Goal: Use online tool/utility: Utilize a website feature to perform a specific function

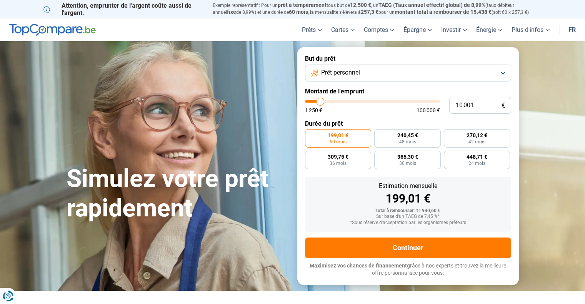
type input "10 500"
type input "10500"
type input "13 000"
type input "13000"
type input "16 000"
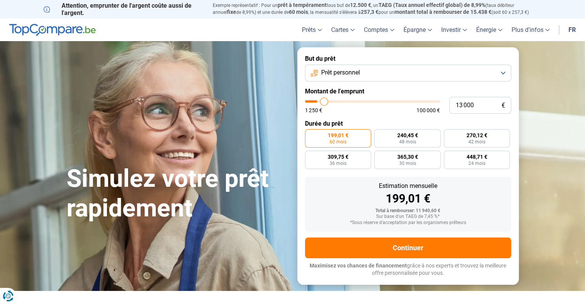
type input "16000"
type input "19 000"
type input "19000"
type input "23 000"
type input "23000"
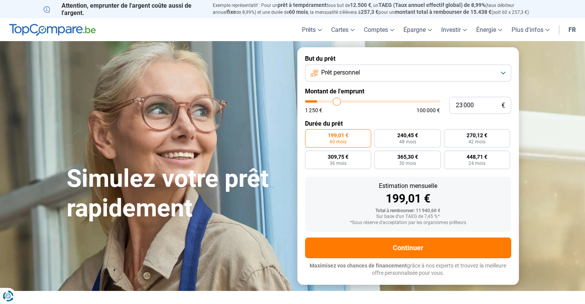
type input "26 500"
type input "26500"
type input "29 000"
type input "29000"
type input "30 750"
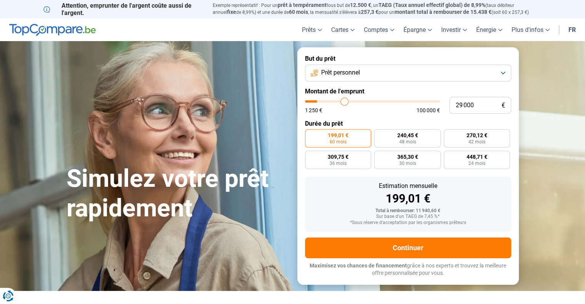
type input "30750"
type input "31 250"
type input "31250"
type input "31 500"
type input "31500"
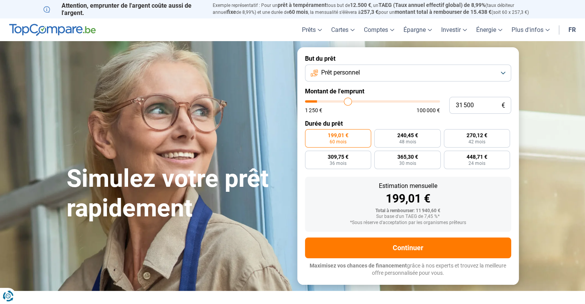
type input "32 000"
type input "32000"
type input "32 250"
type input "32250"
type input "33 000"
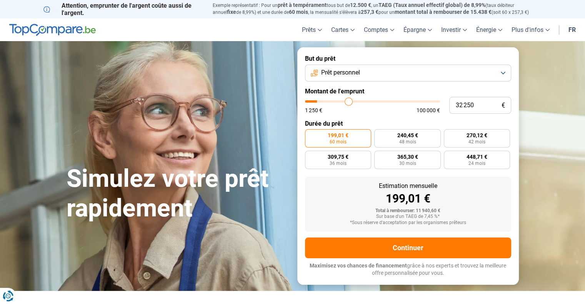
type input "33000"
type input "33 500"
type input "33500"
type input "34 000"
type input "34000"
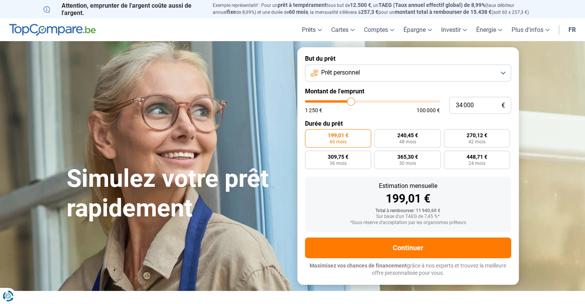
type input "34 250"
type input "34250"
type input "34 750"
type input "34750"
type input "35 250"
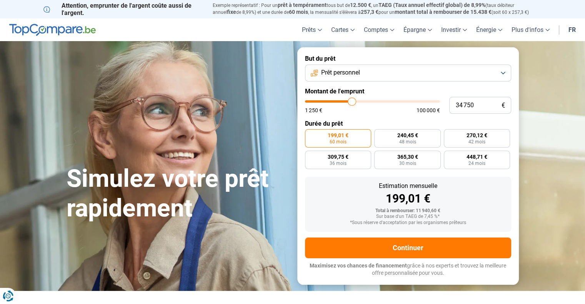
type input "35250"
type input "35 500"
type input "35500"
type input "36 250"
type input "36250"
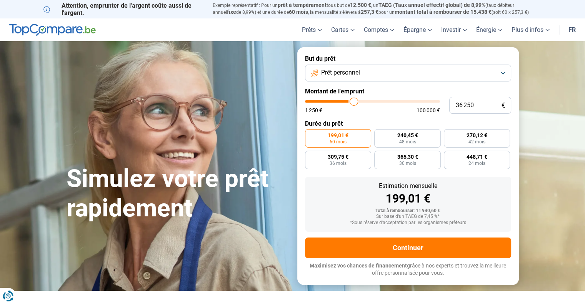
type input "37 000"
type input "37000"
type input "37 250"
type input "37250"
type input "37 750"
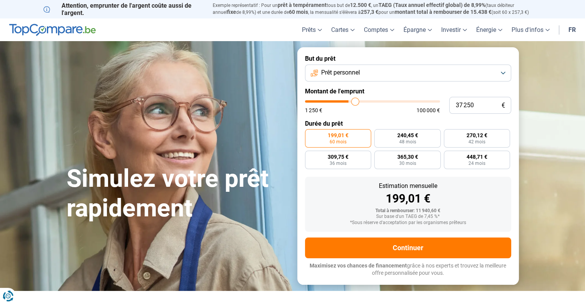
type input "37750"
type input "38 250"
type input "38250"
type input "39 500"
type input "39500"
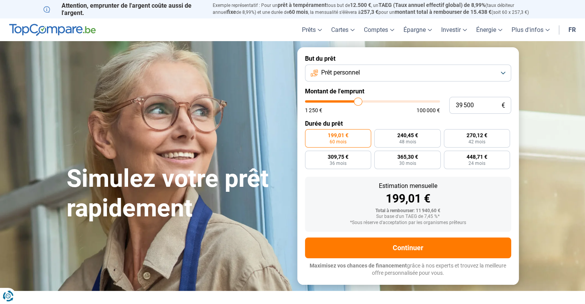
type input "41 000"
type input "41000"
type input "42 500"
type input "42500"
type input "44 500"
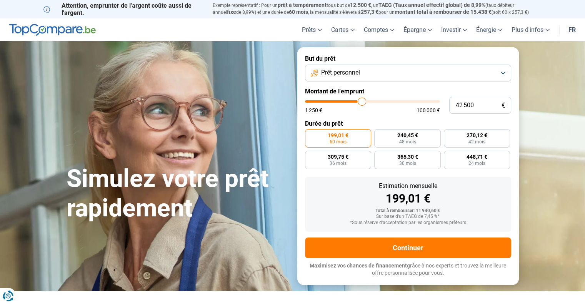
type input "44500"
type input "47 000"
type input "47000"
type input "49 500"
type input "49500"
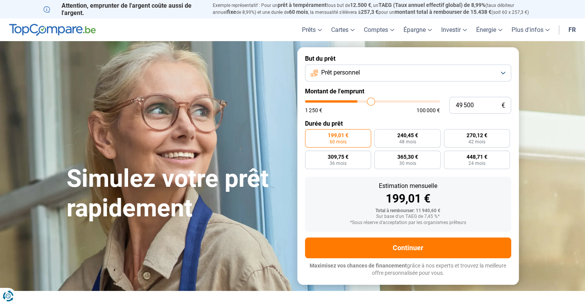
type input "50 750"
type input "50750"
type input "51 000"
type input "51000"
type input "51 250"
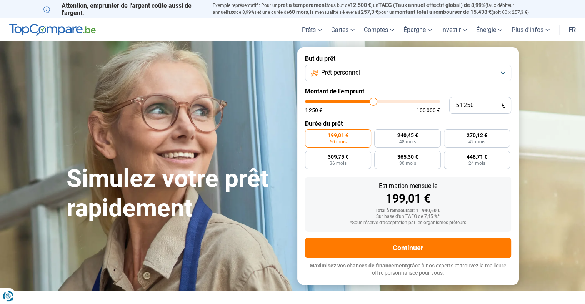
drag, startPoint x: 320, startPoint y: 104, endPoint x: 373, endPoint y: 107, distance: 52.7
type input "51250"
click at [373, 103] on input "range" at bounding box center [372, 101] width 135 height 2
radio input "false"
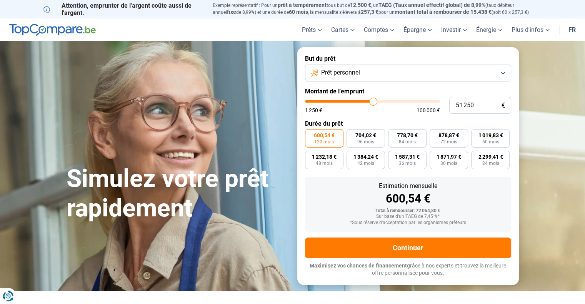
type input "50 750"
type input "50750"
type input "49 250"
type input "49250"
type input "48 000"
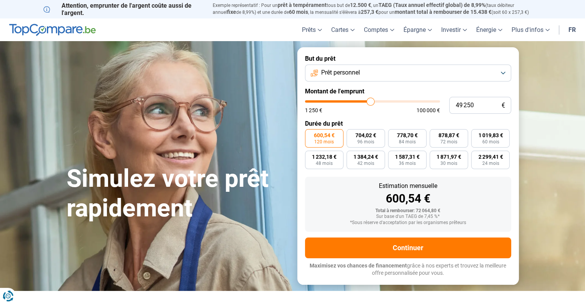
type input "48000"
type input "45 500"
type input "45500"
type input "43 250"
type input "43250"
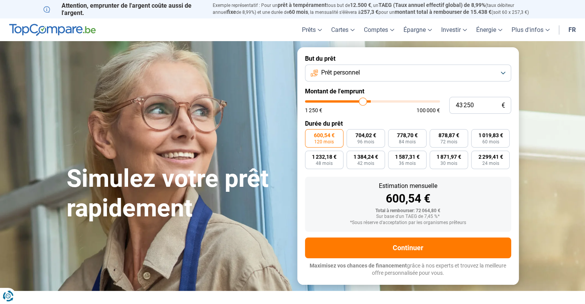
type input "40 250"
type input "40250"
type input "37 000"
type input "37000"
type input "34 500"
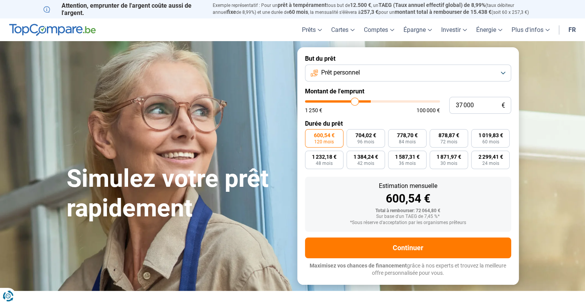
type input "34500"
type input "32 750"
type input "32750"
type input "31 500"
type input "31500"
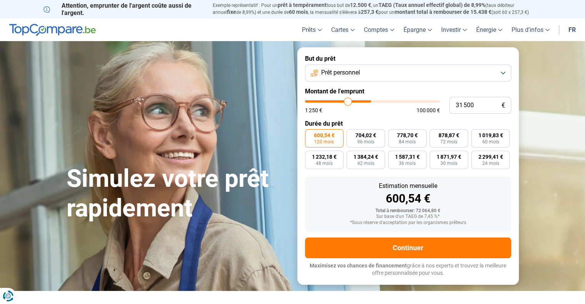
type input "31 250"
type input "31250"
type input "31 000"
type input "31000"
type input "30 750"
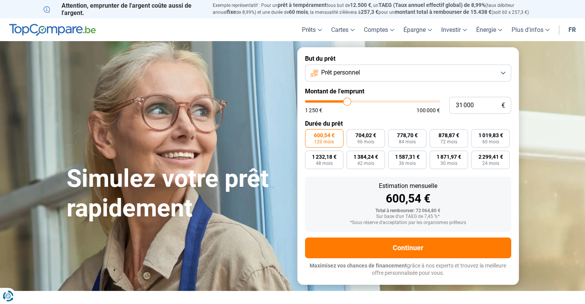
type input "30750"
type input "30 250"
type input "30250"
type input "29 250"
type input "29250"
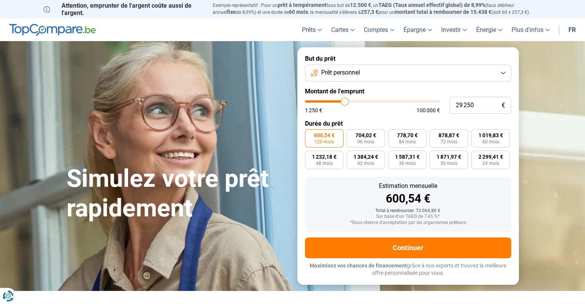
type input "28 000"
type input "28000"
type input "27 000"
type input "27000"
type input "26 000"
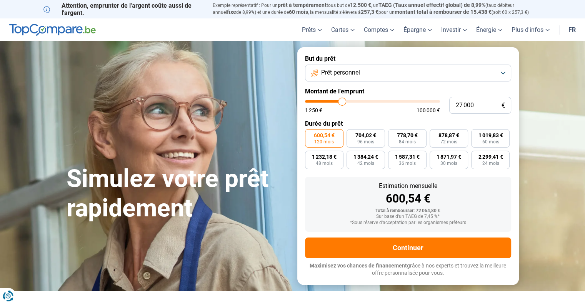
type input "26000"
type input "25 250"
type input "25250"
type input "24 750"
type input "24750"
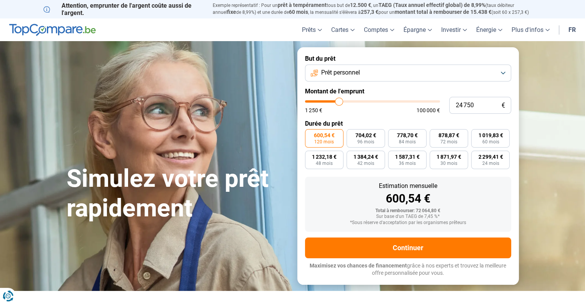
type input "24 500"
type input "24500"
type input "24 000"
type input "24000"
type input "23 250"
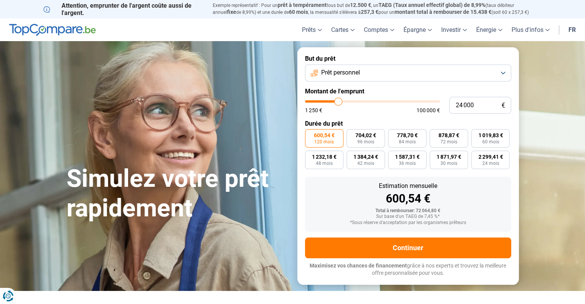
type input "23250"
type input "22 750"
type input "22750"
type input "22 250"
type input "22250"
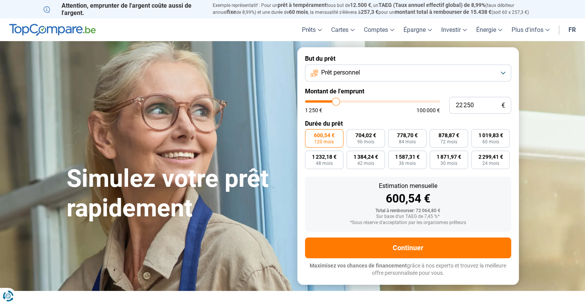
type input "22 000"
type input "22000"
type input "21 750"
type input "21750"
type input "21 500"
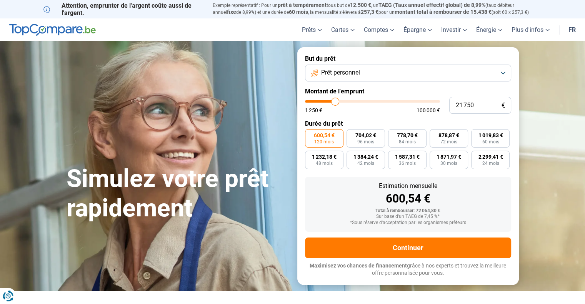
type input "21500"
type input "21 250"
type input "21250"
type input "21 000"
type input "21000"
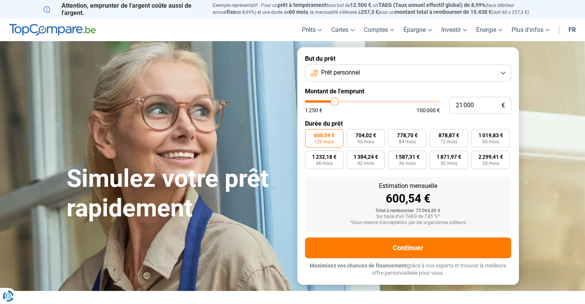
type input "20 500"
type input "20500"
type input "20 250"
type input "20250"
type input "19 750"
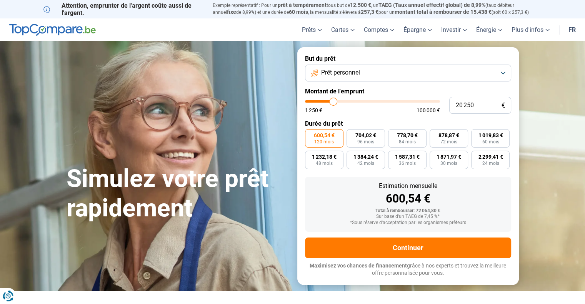
type input "19750"
type input "19 000"
type input "19000"
type input "18 750"
type input "18750"
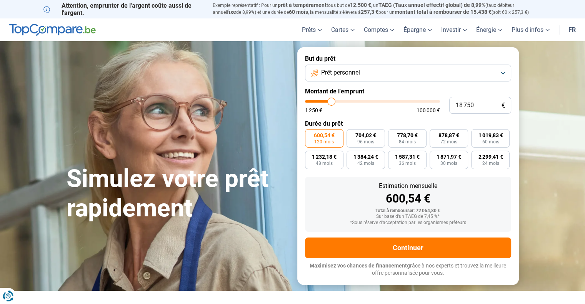
type input "18 500"
type input "18500"
type input "18 250"
type input "18250"
type input "18 000"
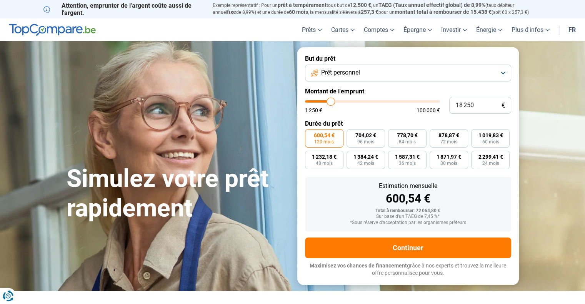
type input "18000"
type input "17 750"
type input "17750"
type input "17 250"
type input "17250"
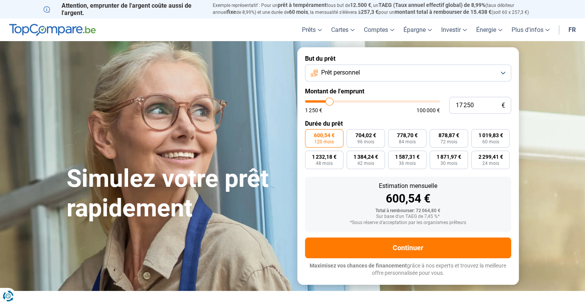
type input "17 000"
type input "17000"
type input "16 750"
type input "16750"
type input "16 500"
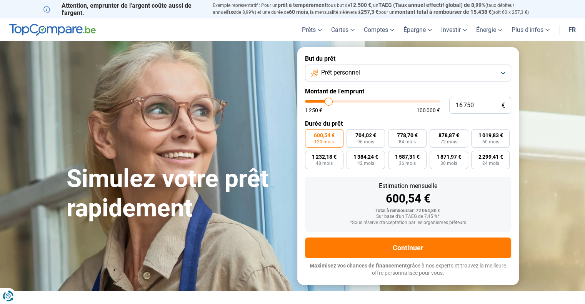
type input "16500"
type input "16 250"
type input "16250"
type input "16 000"
type input "16000"
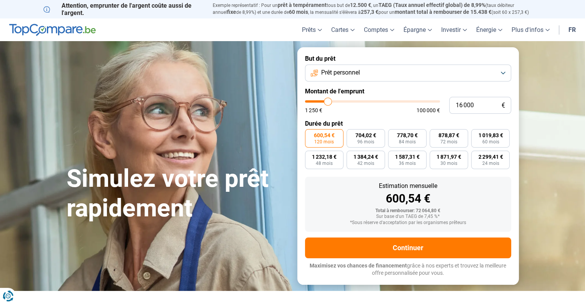
type input "15 750"
type input "15750"
type input "15 500"
type input "15500"
type input "15 250"
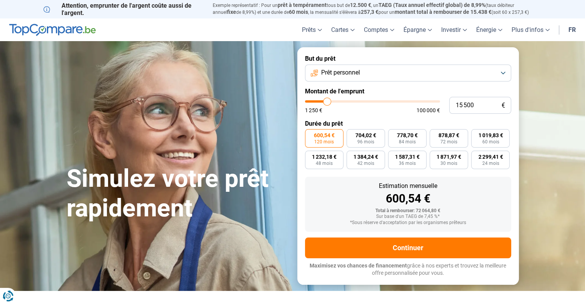
type input "15250"
type input "15 000"
type input "15000"
type input "14 750"
type input "14750"
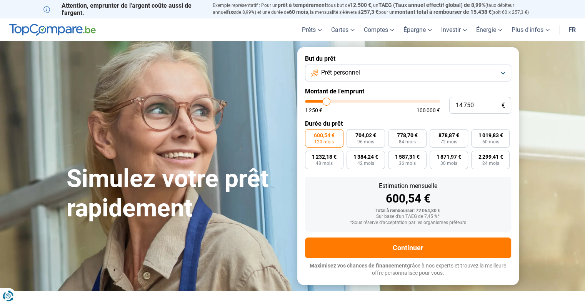
type input "14 500"
type input "14500"
type input "14 250"
type input "14250"
type input "14 000"
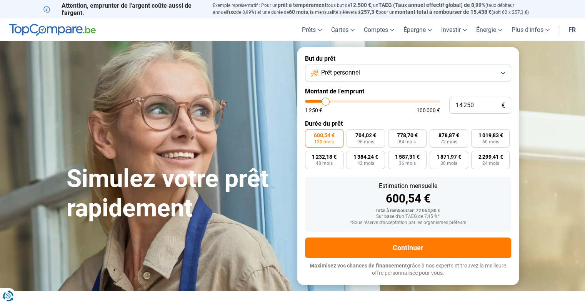
type input "14000"
type input "13 750"
type input "13750"
type input "13 500"
type input "13500"
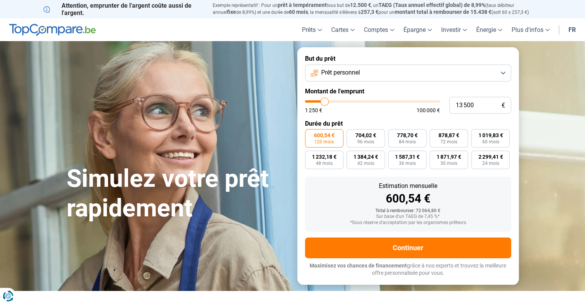
type input "13 250"
type input "13250"
type input "13 000"
type input "13000"
type input "12 750"
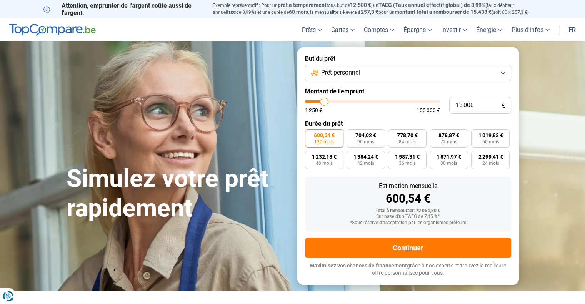
type input "12750"
type input "12 500"
type input "12500"
type input "12 250"
type input "12250"
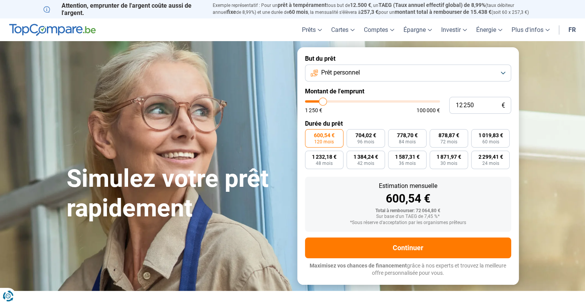
type input "12 000"
drag, startPoint x: 370, startPoint y: 103, endPoint x: 322, endPoint y: 100, distance: 47.8
type input "12000"
click at [322, 100] on input "range" at bounding box center [372, 101] width 135 height 2
radio input "true"
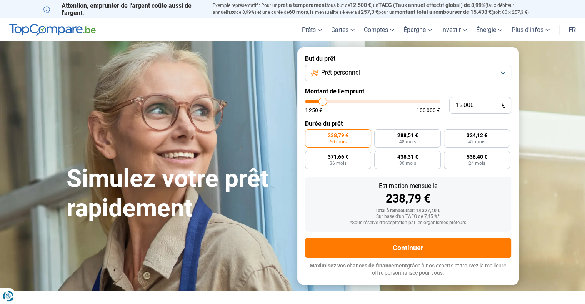
type input "11 750"
type input "11750"
type input "11 500"
type input "11500"
type input "11 000"
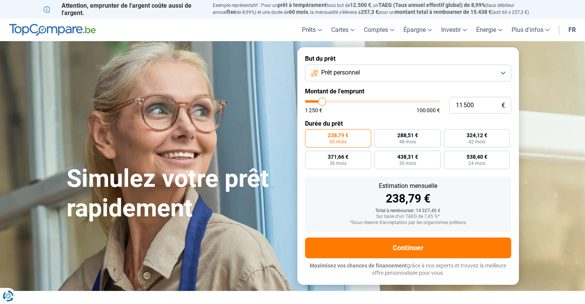
type input "11000"
type input "10 500"
type input "10500"
type input "10 250"
type input "10250"
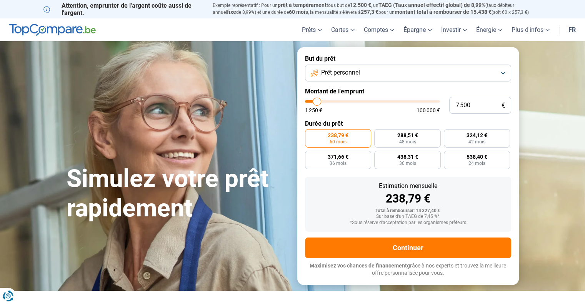
drag, startPoint x: 322, startPoint y: 101, endPoint x: 317, endPoint y: 100, distance: 6.1
click at [317, 100] on input "range" at bounding box center [372, 101] width 135 height 2
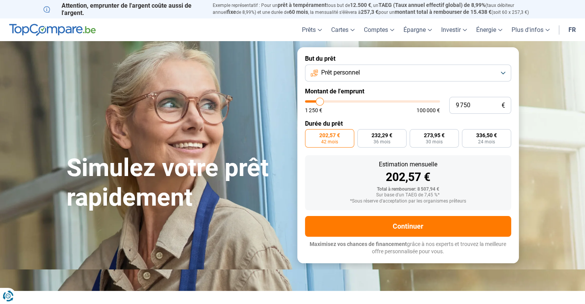
click at [320, 101] on input "range" at bounding box center [372, 101] width 135 height 2
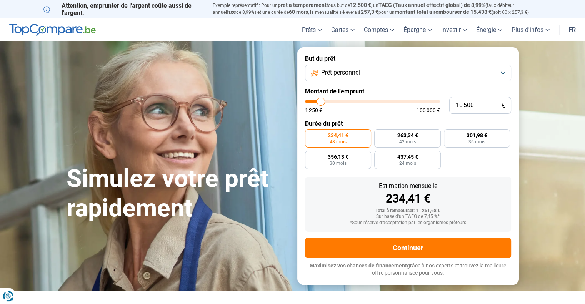
drag, startPoint x: 317, startPoint y: 101, endPoint x: 321, endPoint y: 104, distance: 4.5
click at [321, 103] on input "range" at bounding box center [372, 101] width 135 height 2
click at [396, 140] on label "252,45 € 48 mois" at bounding box center [407, 138] width 66 height 18
click at [379, 134] on input "252,45 € 48 mois" at bounding box center [376, 131] width 5 height 5
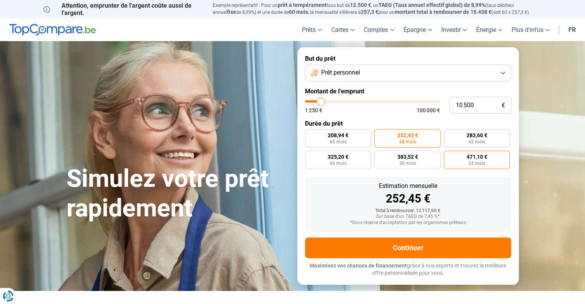
click at [472, 162] on span "24 mois" at bounding box center [476, 163] width 17 height 5
click at [449, 156] on input "471,10 € 24 mois" at bounding box center [446, 153] width 5 height 5
drag, startPoint x: 320, startPoint y: 103, endPoint x: 314, endPoint y: 102, distance: 6.3
click at [314, 102] on input "range" at bounding box center [372, 101] width 135 height 2
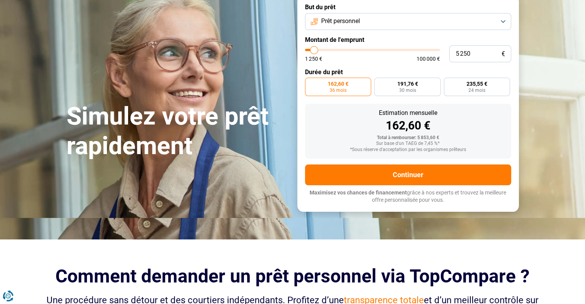
scroll to position [38, 0]
